Goal: Find specific page/section: Find specific page/section

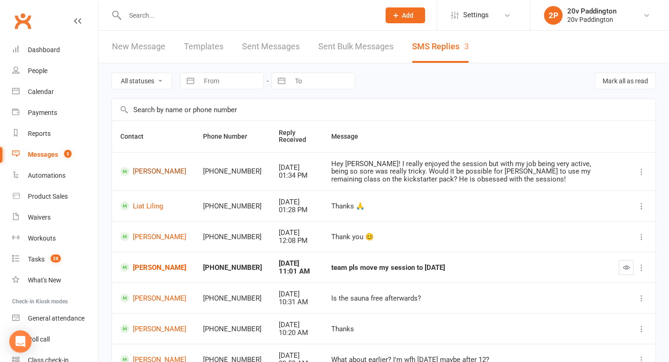
click at [153, 167] on link "[PERSON_NAME]" at bounding box center [153, 171] width 66 height 9
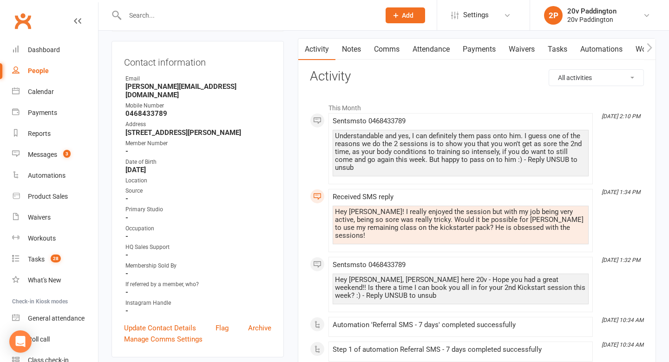
scroll to position [110, 0]
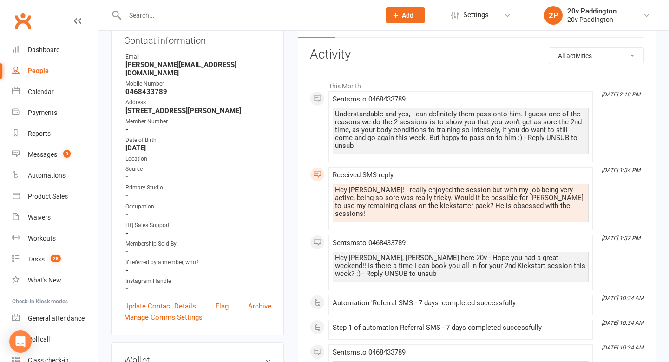
click at [372, 129] on div "Understandable and yes, I can definitely them pass onto him. I guess one of the…" at bounding box center [460, 130] width 251 height 40
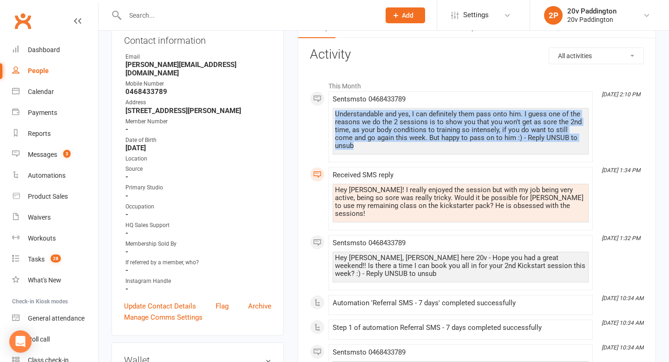
click at [372, 129] on div "Understandable and yes, I can definitely them pass onto him. I guess one of the…" at bounding box center [460, 130] width 251 height 40
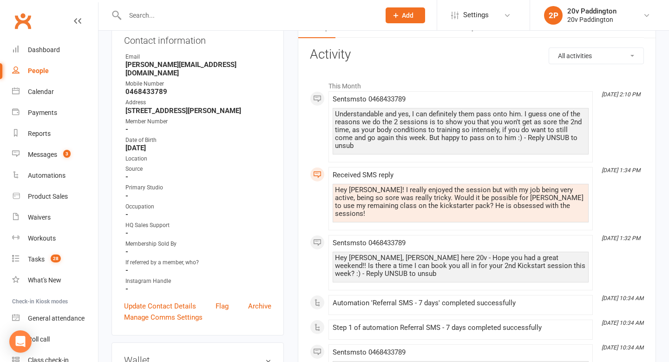
scroll to position [0, 0]
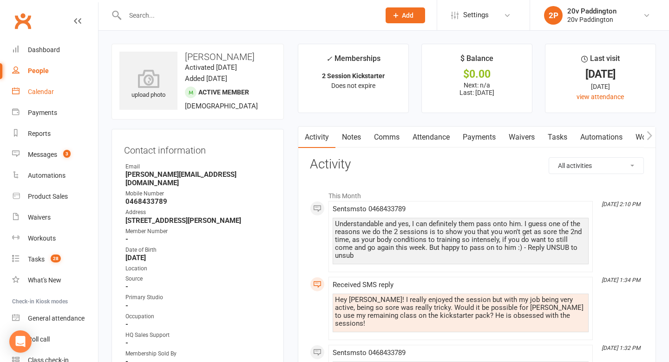
click at [50, 90] on div "Calendar" at bounding box center [41, 91] width 26 height 7
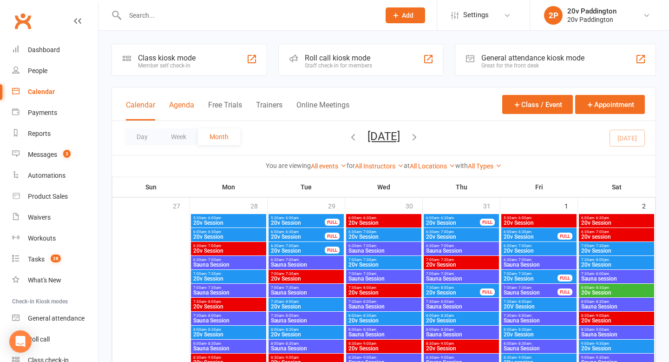
click at [184, 106] on button "Agenda" at bounding box center [181, 110] width 25 height 20
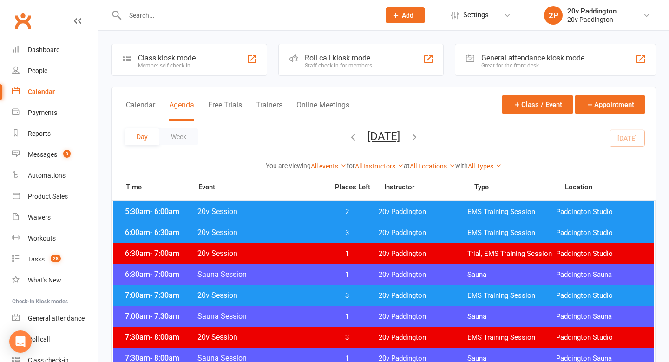
click at [420, 138] on icon "button" at bounding box center [414, 137] width 10 height 10
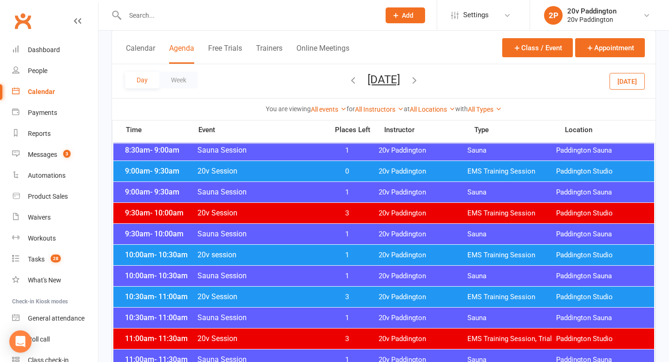
scroll to position [405, 0]
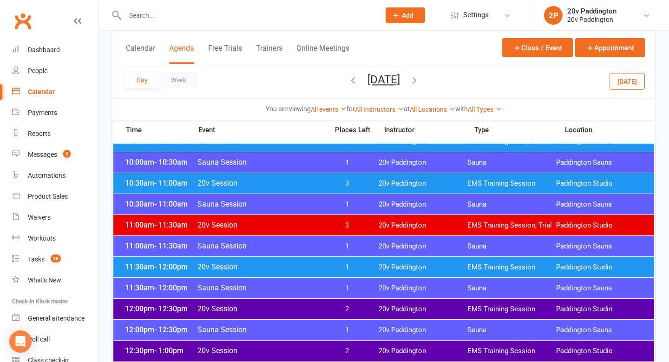
click at [337, 180] on span "3" at bounding box center [347, 183] width 49 height 9
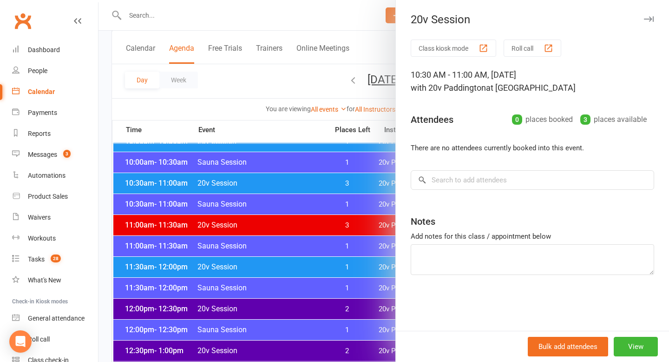
click at [294, 191] on div at bounding box center [384, 181] width 571 height 362
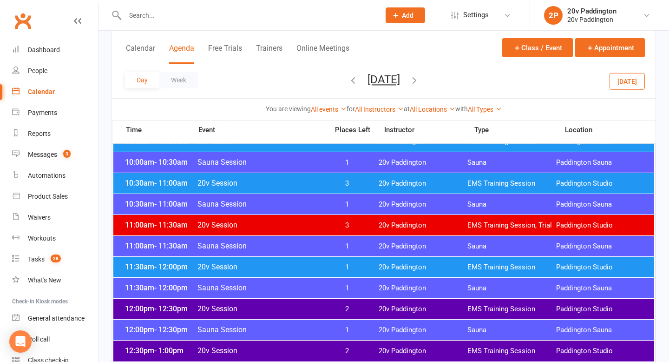
click at [299, 270] on span "20v Session" at bounding box center [260, 266] width 126 height 9
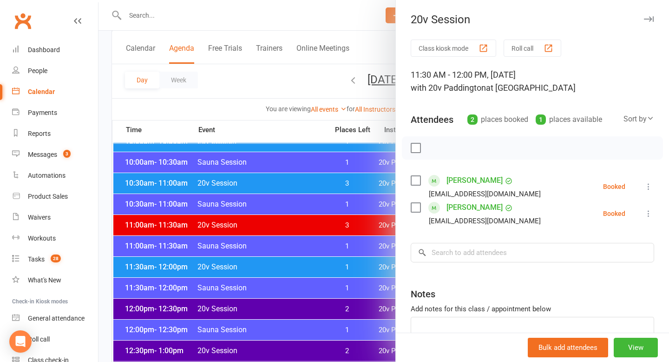
click at [279, 267] on div at bounding box center [384, 181] width 571 height 362
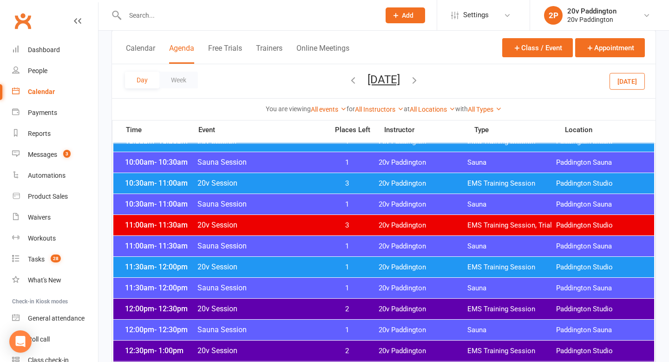
click at [271, 306] on span "20v Session" at bounding box center [260, 308] width 126 height 9
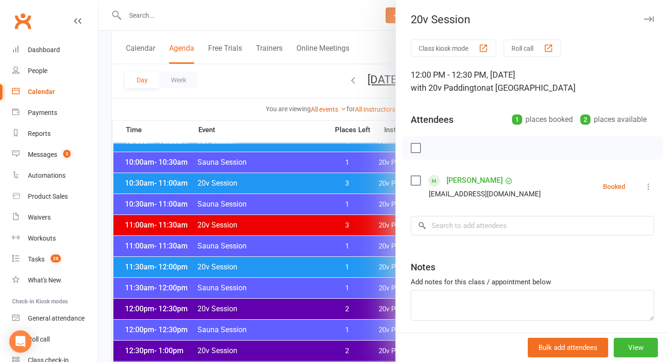
click at [242, 292] on div at bounding box center [384, 181] width 571 height 362
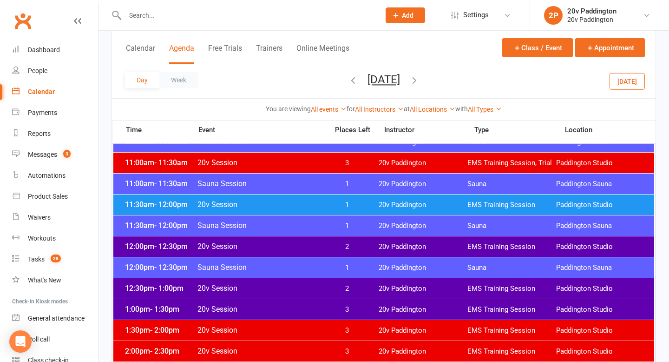
scroll to position [468, 0]
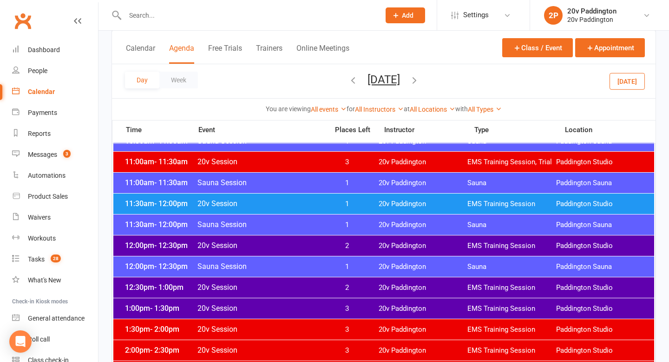
click at [274, 286] on span "20v Session" at bounding box center [260, 287] width 126 height 9
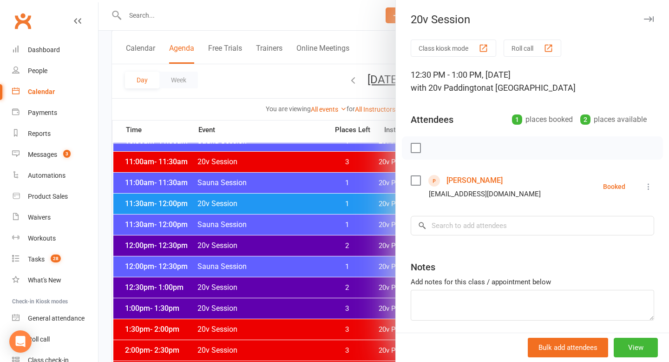
click at [273, 114] on div at bounding box center [384, 181] width 571 height 362
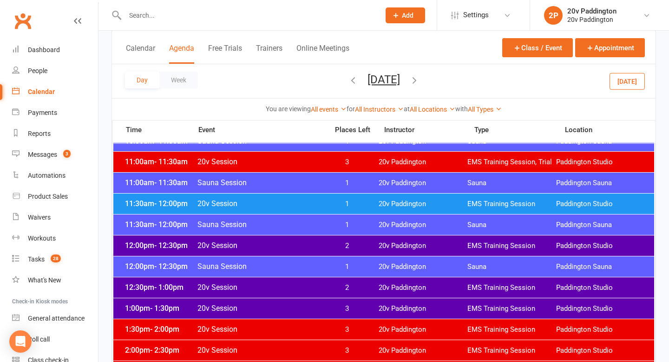
click at [242, 249] on span "20v Session" at bounding box center [260, 245] width 126 height 9
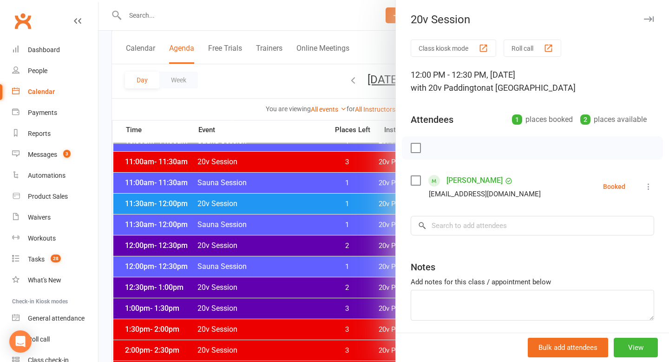
click at [235, 229] on div at bounding box center [384, 181] width 571 height 362
